Goal: Task Accomplishment & Management: Manage account settings

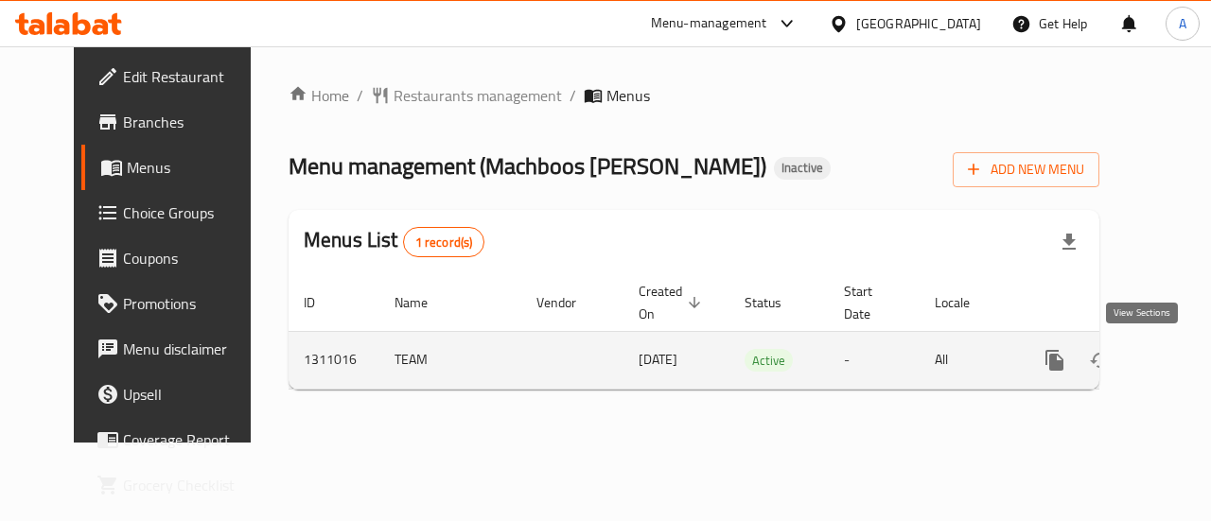
click at [1180, 370] on icon "enhanced table" at bounding box center [1191, 360] width 23 height 23
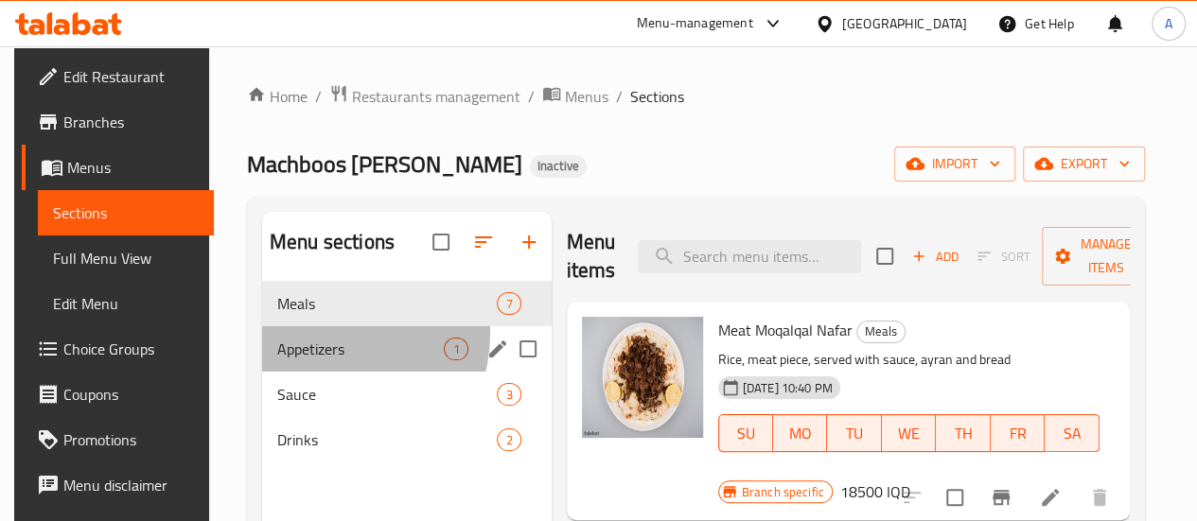
click at [320, 362] on div "Appetizers 1" at bounding box center [407, 348] width 290 height 45
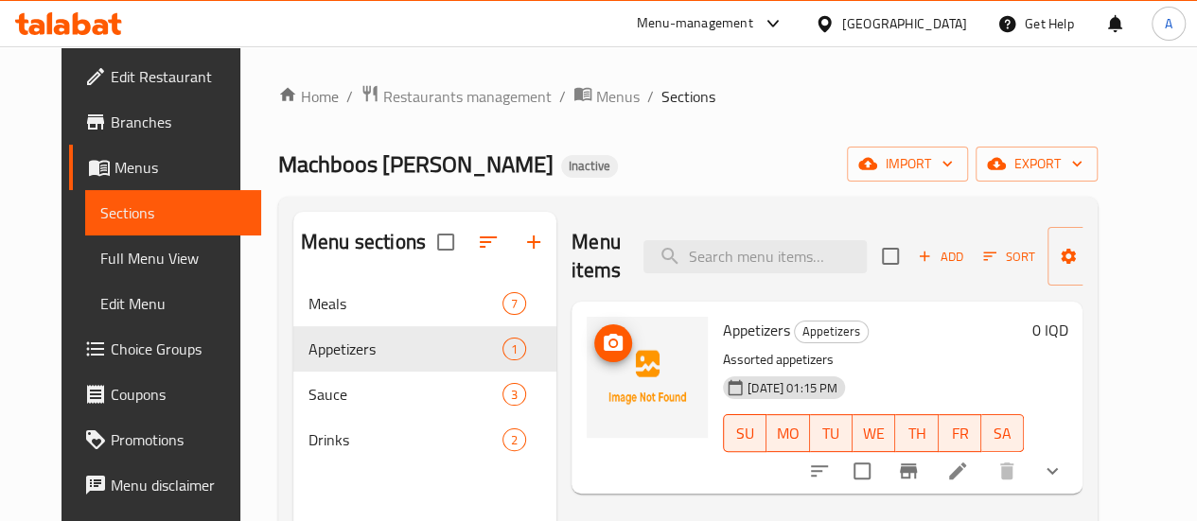
scroll to position [265, 0]
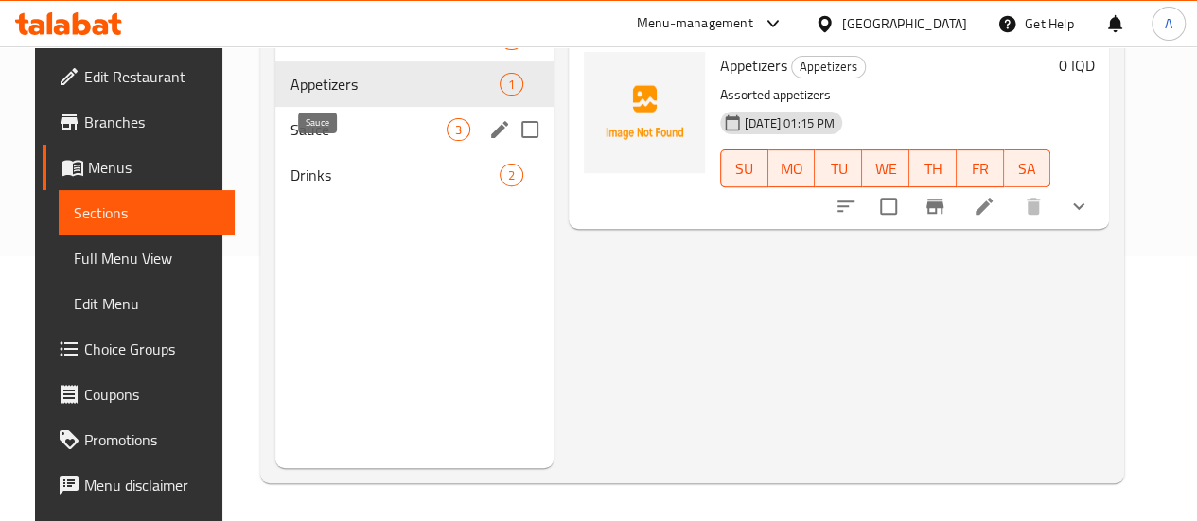
click at [360, 141] on span "Sauce" at bounding box center [368, 129] width 156 height 23
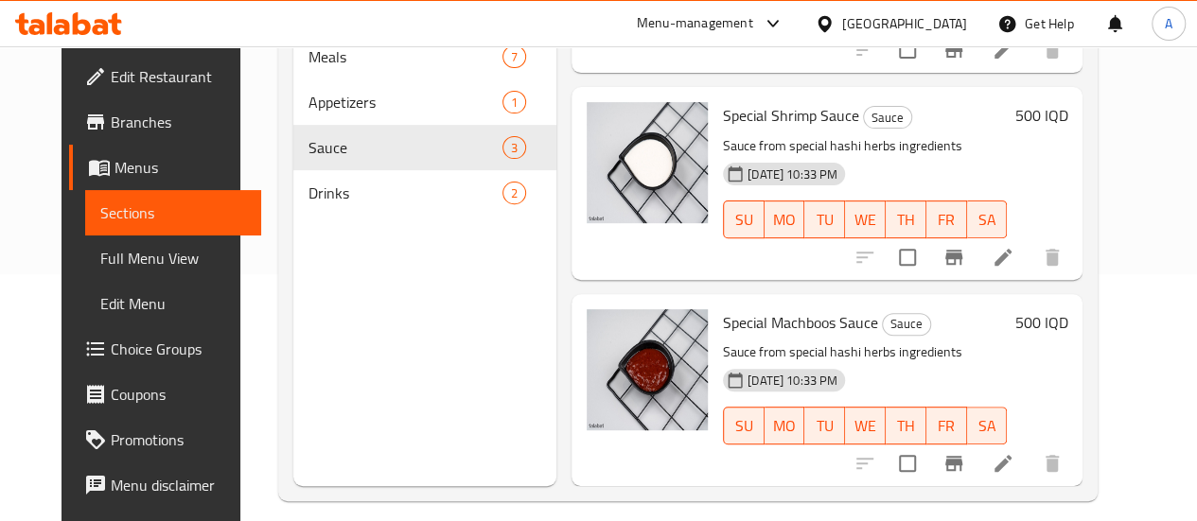
scroll to position [265, 0]
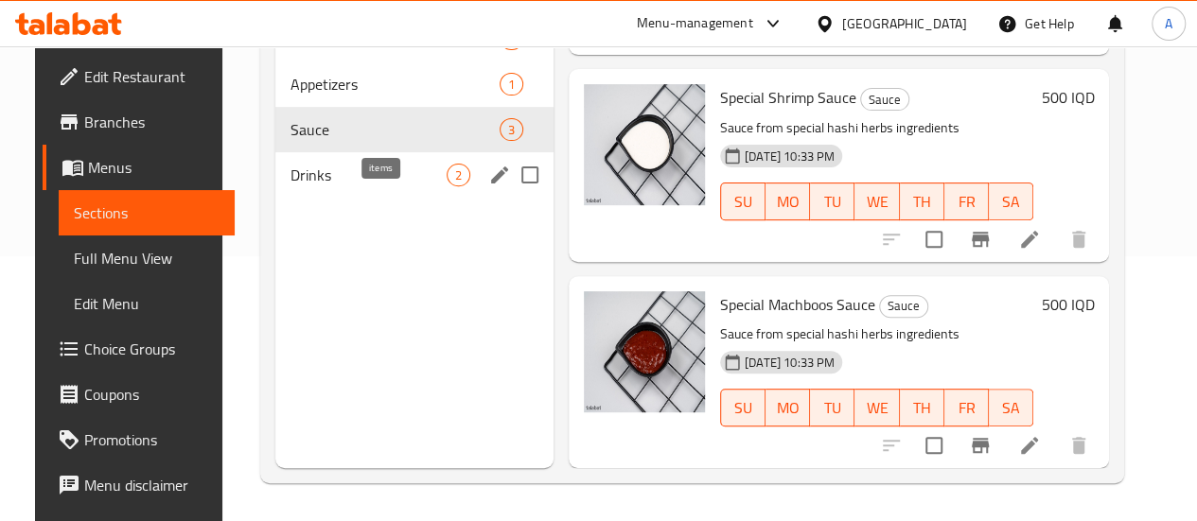
click at [448, 184] on span "2" at bounding box center [459, 176] width 22 height 18
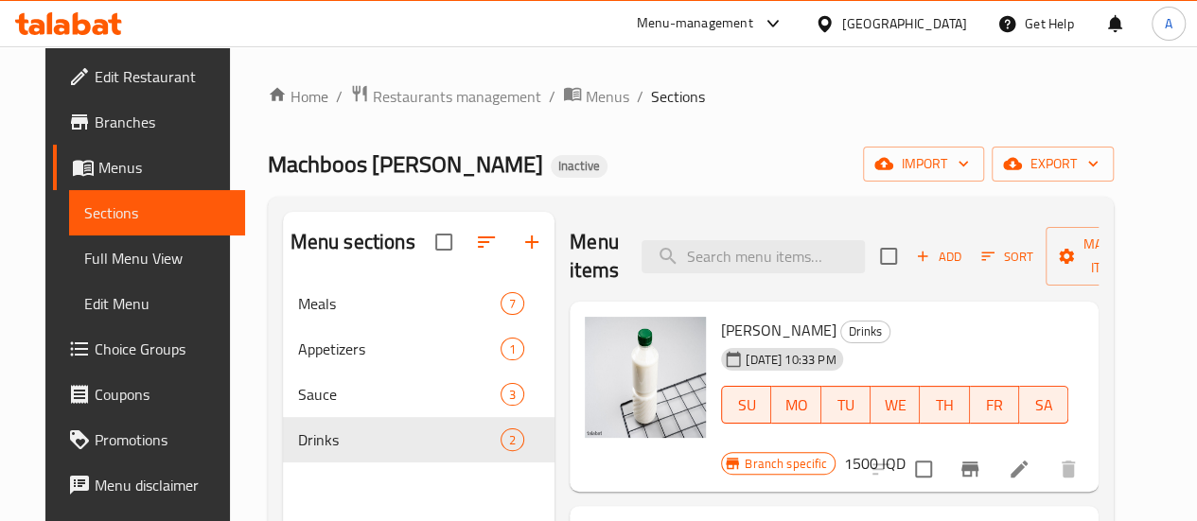
scroll to position [265, 0]
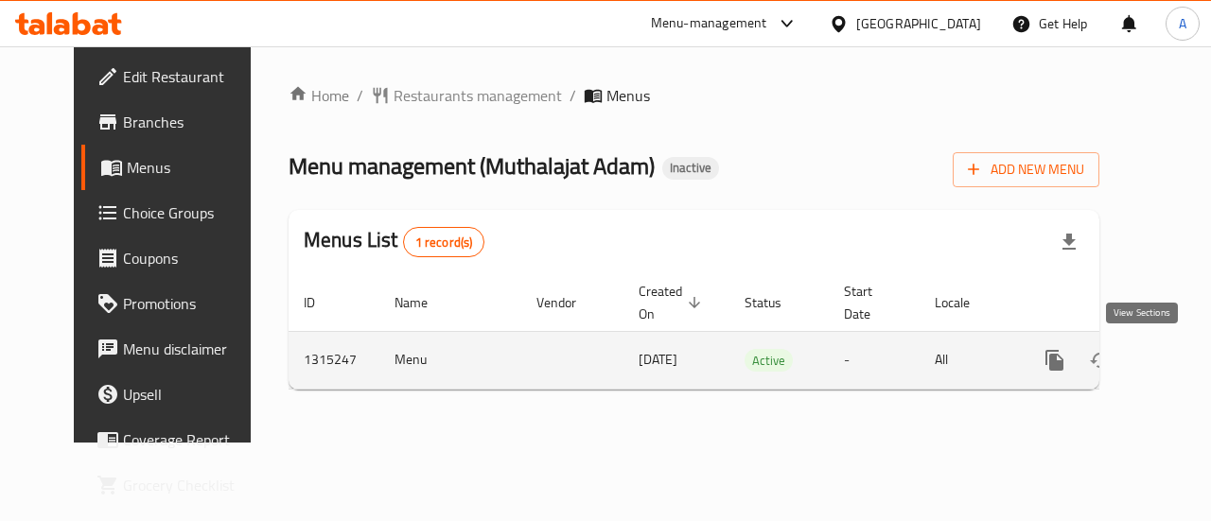
click at [1180, 361] on icon "enhanced table" at bounding box center [1191, 360] width 23 height 23
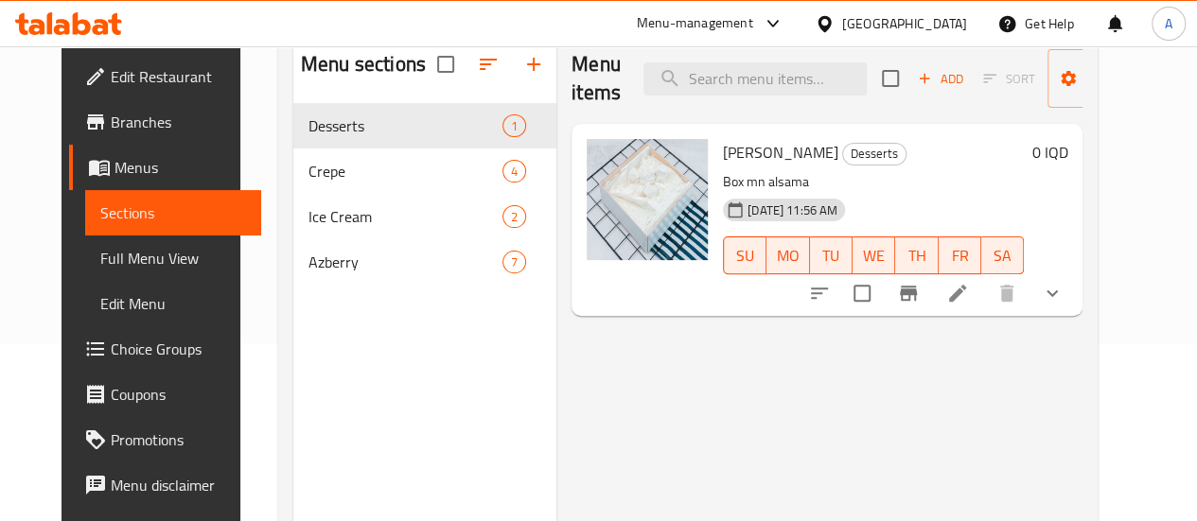
scroll to position [176, 0]
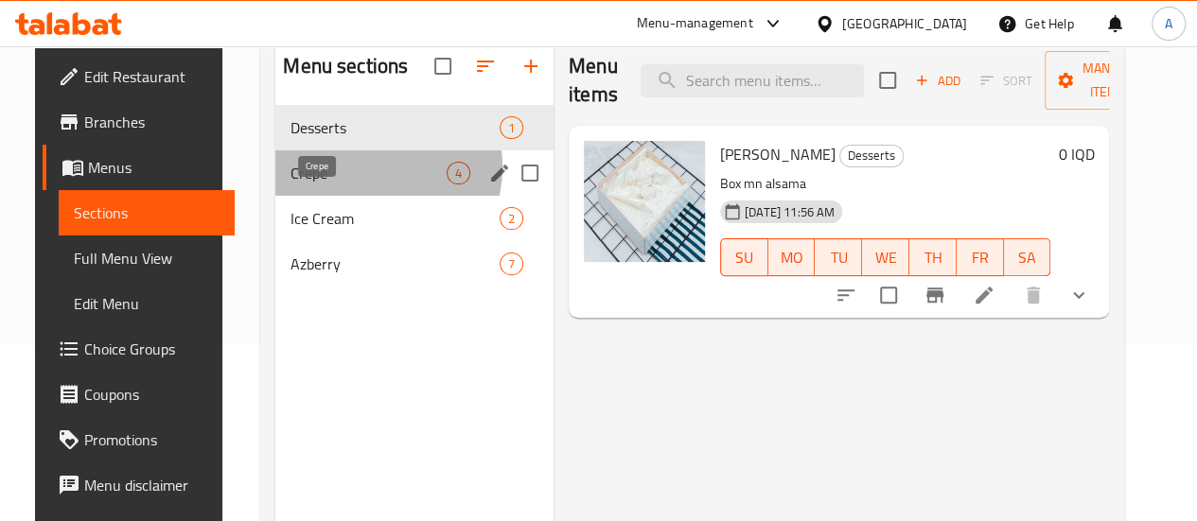
click at [346, 184] on span "Crepe" at bounding box center [368, 173] width 156 height 23
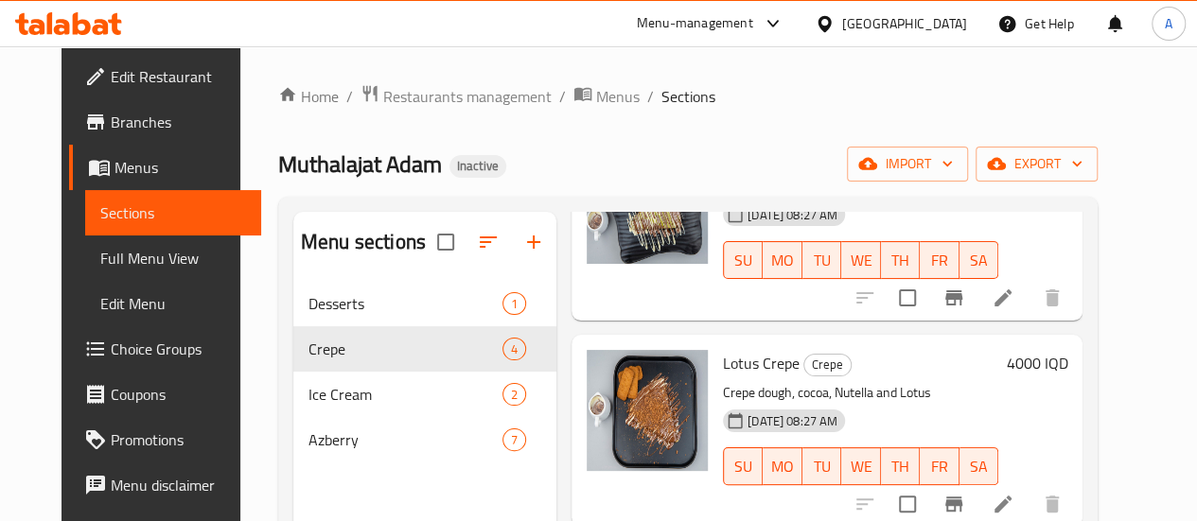
scroll to position [265, 0]
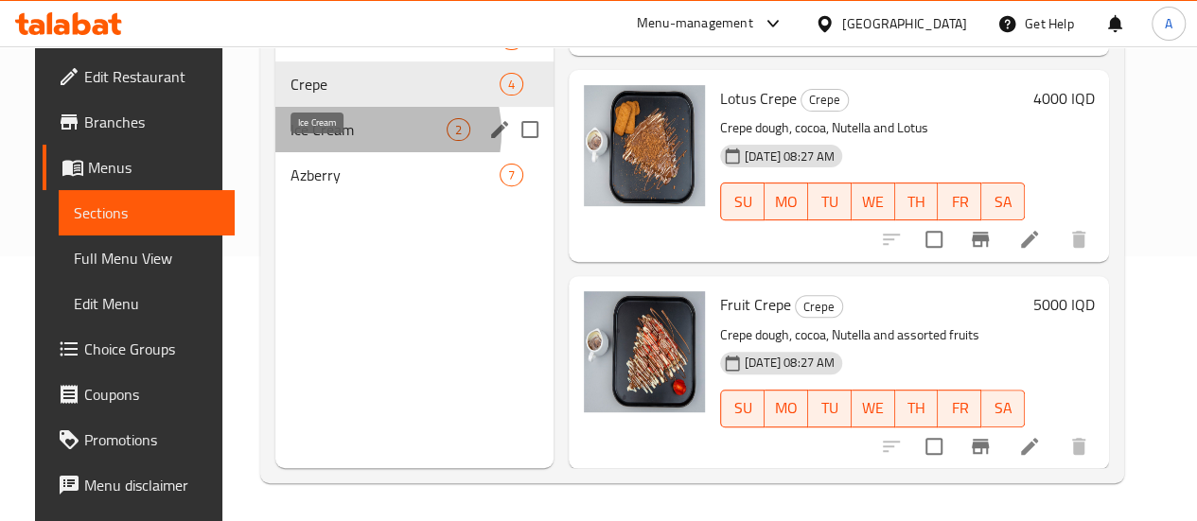
click at [354, 141] on span "Ice Cream" at bounding box center [368, 129] width 156 height 23
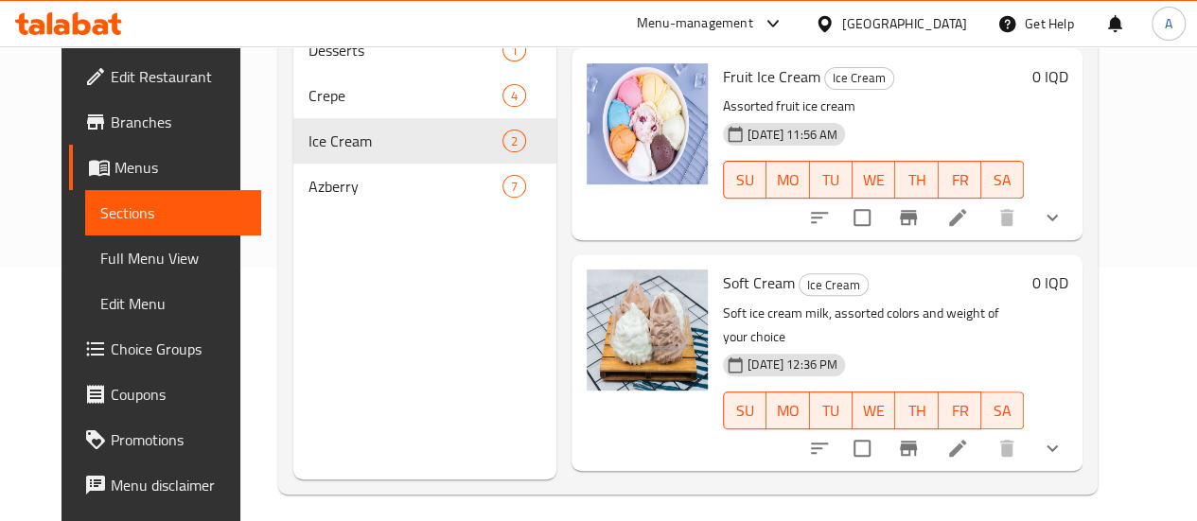
scroll to position [265, 0]
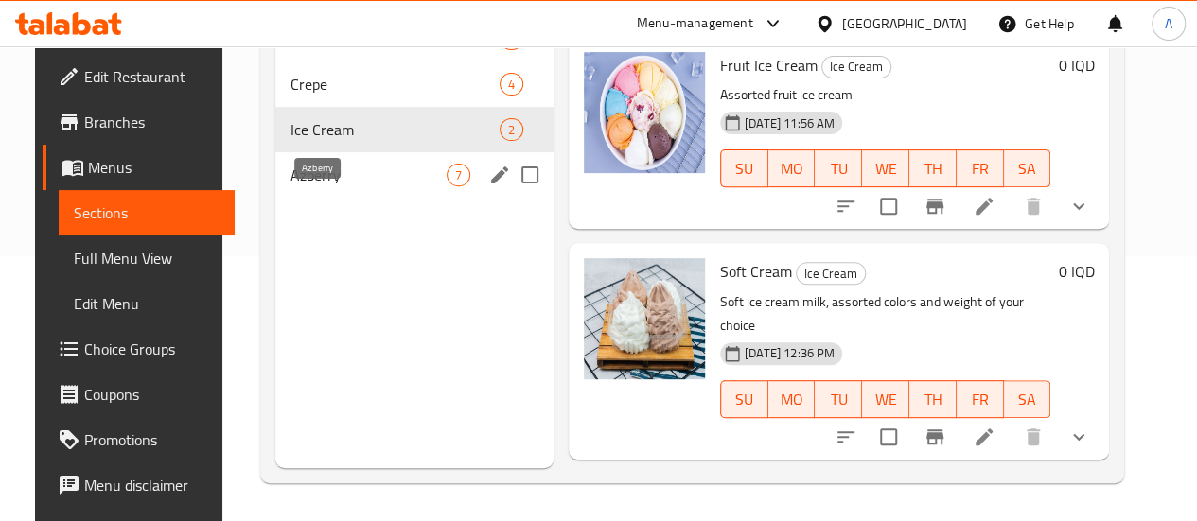
click at [350, 186] on span "Azberry" at bounding box center [368, 175] width 156 height 23
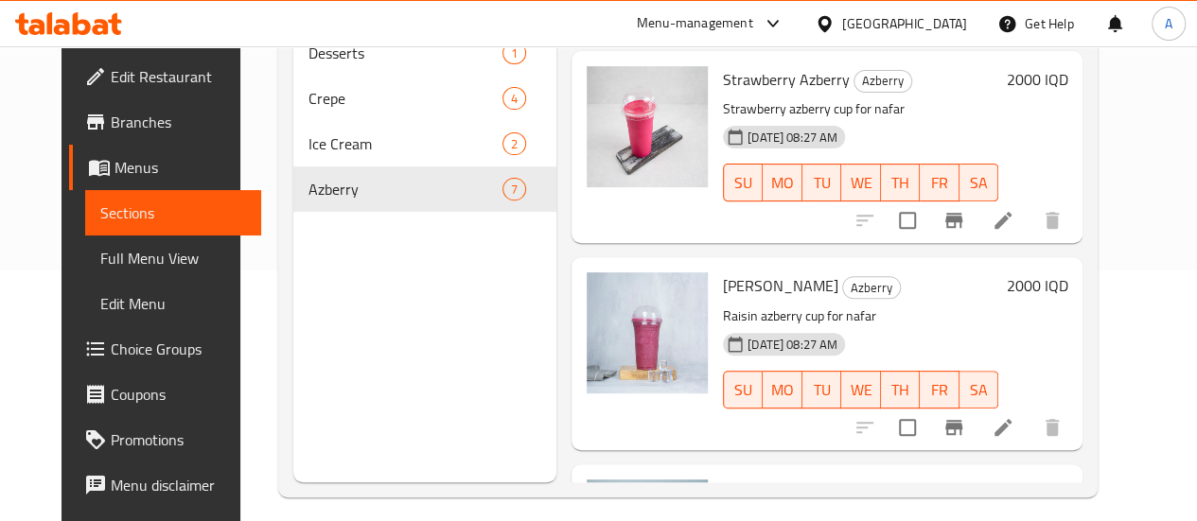
scroll to position [265, 0]
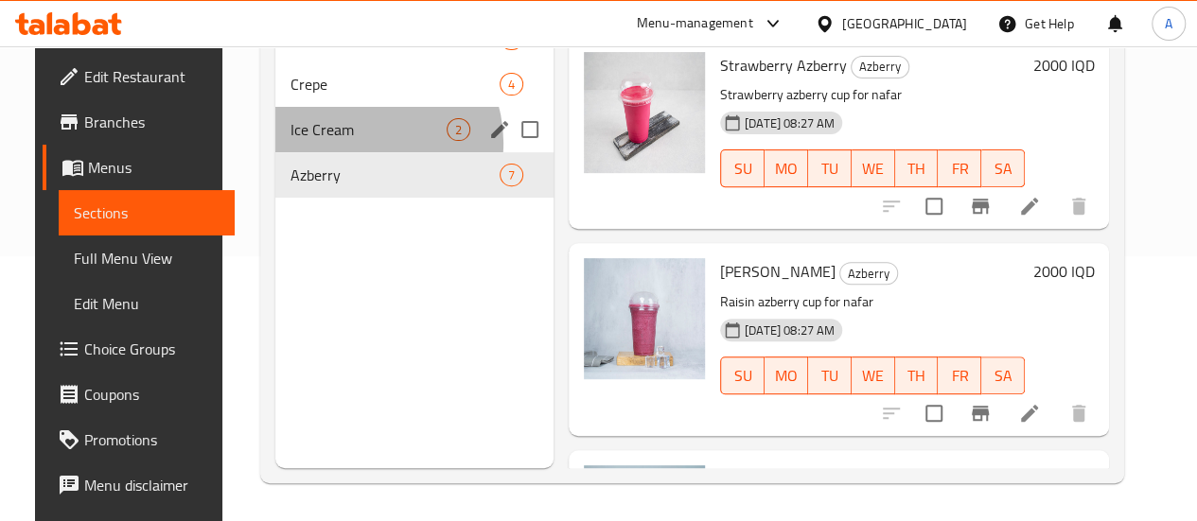
click at [339, 152] on div "Ice Cream 2" at bounding box center [414, 129] width 278 height 45
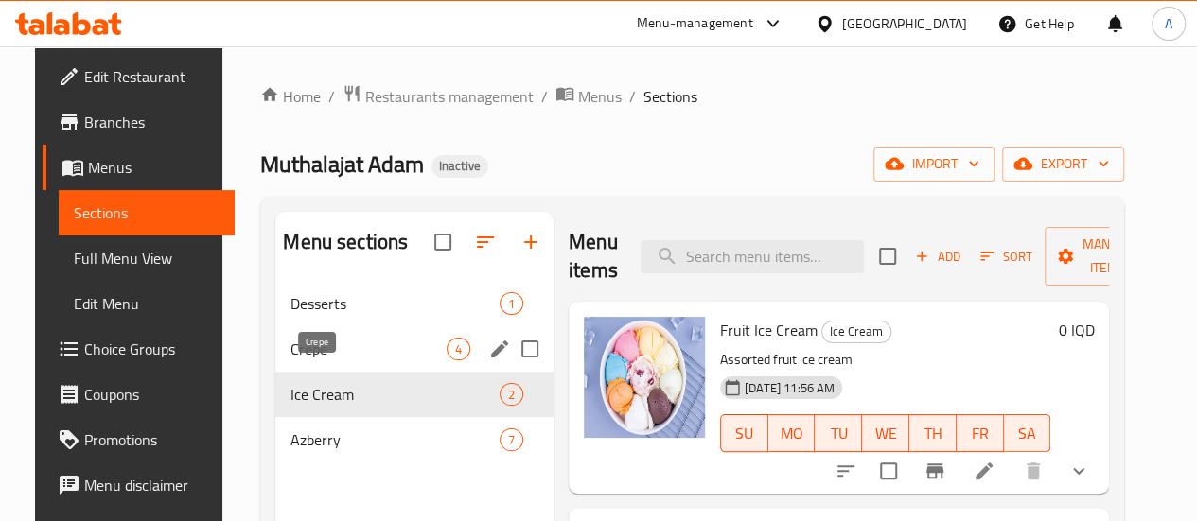
click at [349, 360] on span "Crepe" at bounding box center [368, 349] width 156 height 23
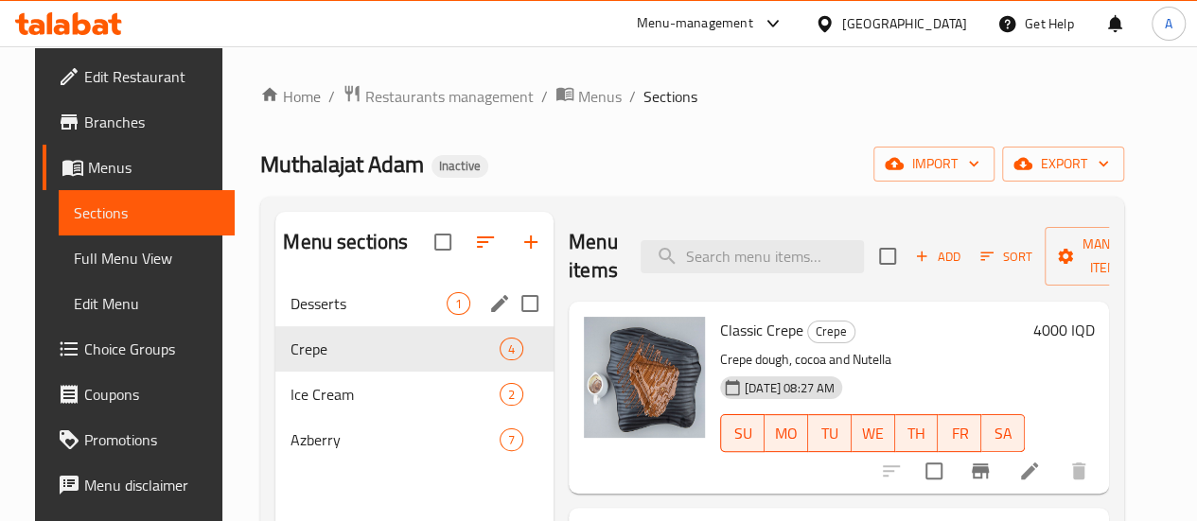
click at [448, 313] on span "1" at bounding box center [459, 304] width 22 height 18
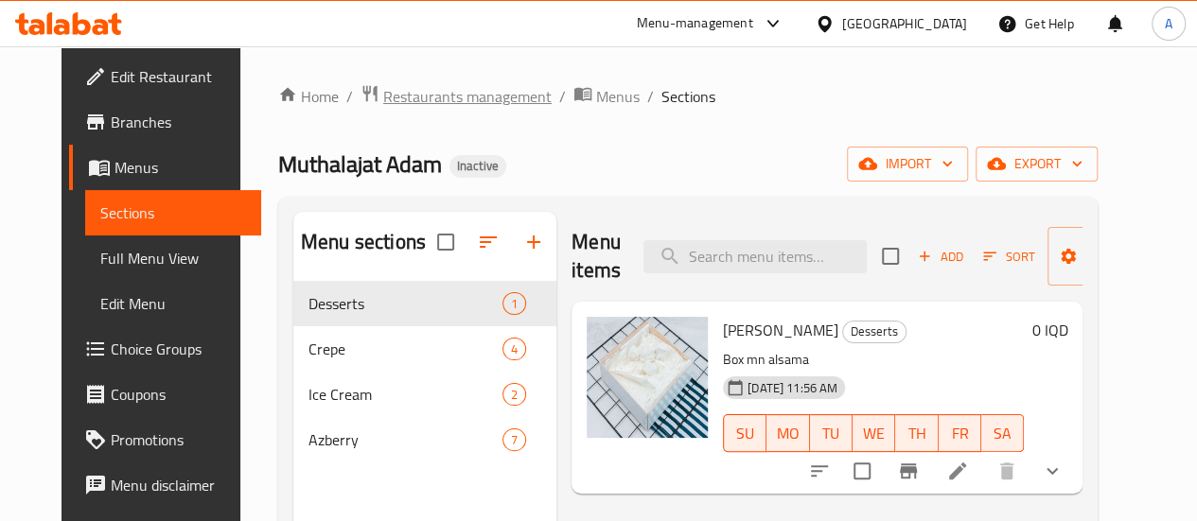
click at [383, 97] on span "Restaurants management" at bounding box center [467, 96] width 168 height 23
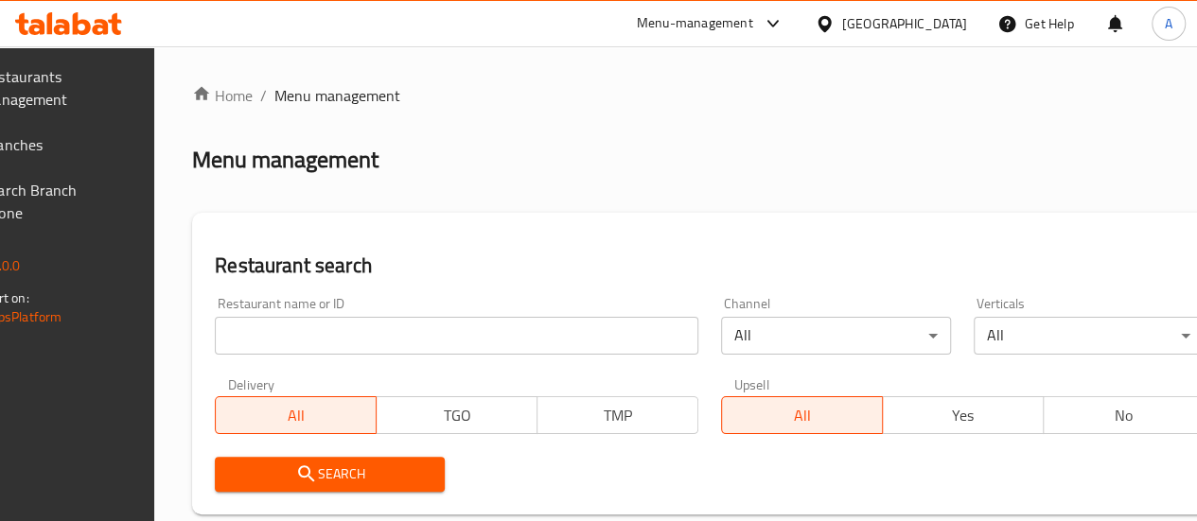
click at [117, 149] on span "Branches" at bounding box center [49, 144] width 135 height 23
